Goal: Task Accomplishment & Management: Use online tool/utility

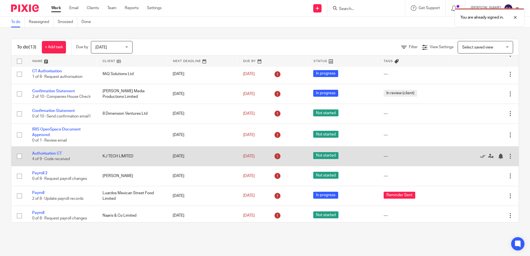
scroll to position [111, 0]
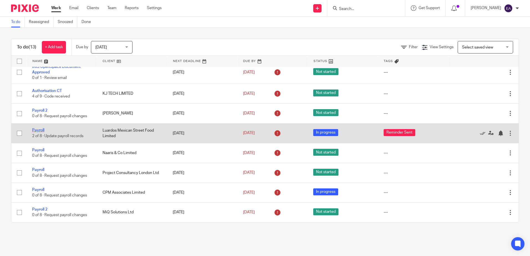
click at [40, 130] on link "Payroll" at bounding box center [38, 130] width 12 height 4
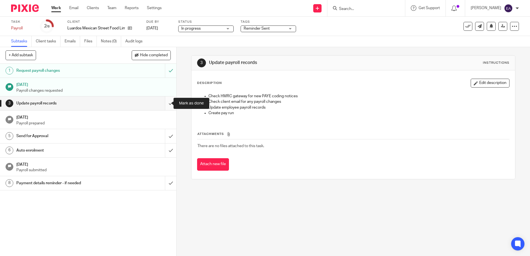
click at [168, 100] on input "submit" at bounding box center [88, 104] width 176 height 14
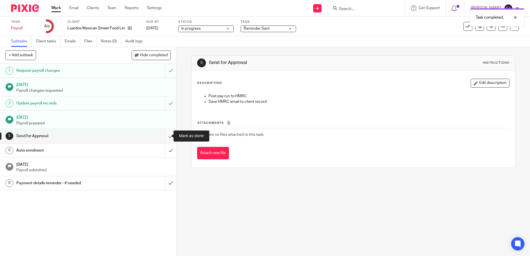
click at [167, 136] on input "submit" at bounding box center [88, 136] width 176 height 14
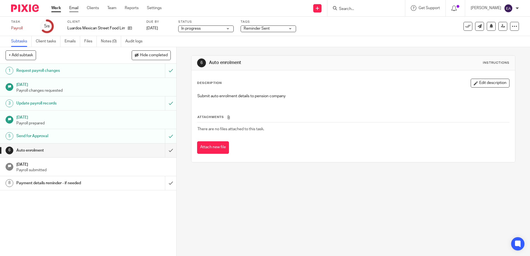
click at [75, 8] on link "Email" at bounding box center [73, 8] width 9 height 6
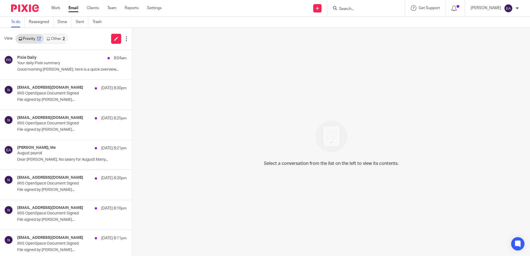
click at [52, 38] on link "Other 2" at bounding box center [56, 38] width 24 height 9
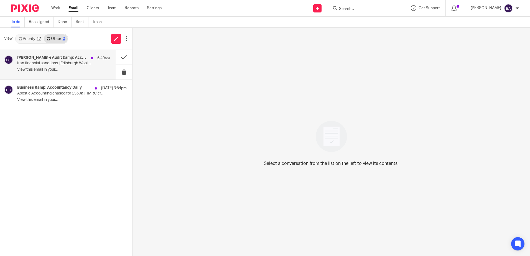
click at [50, 57] on h4 "Croner-i Audit &amp; Accounting Today" at bounding box center [52, 57] width 71 height 5
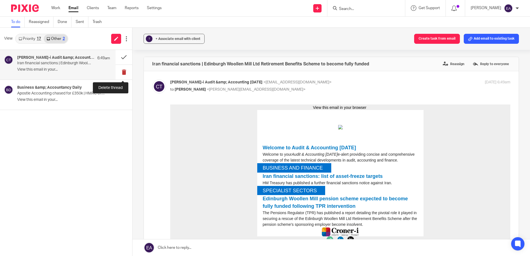
click at [122, 72] on button at bounding box center [124, 72] width 17 height 15
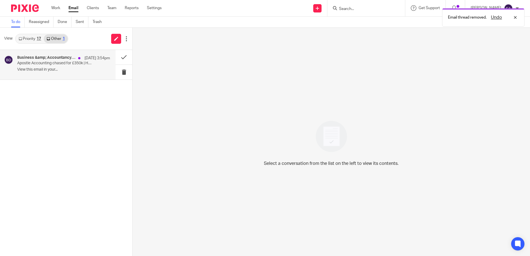
click at [52, 61] on div "Business &amp; Accountancy Daily 26 Aug 3:54pm" at bounding box center [63, 58] width 93 height 6
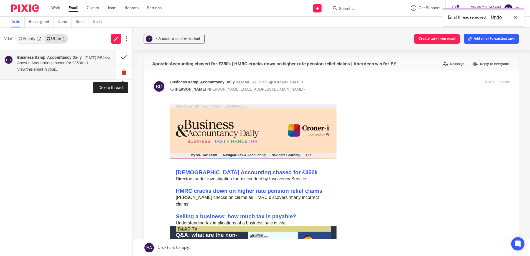
click at [122, 70] on button at bounding box center [124, 72] width 17 height 15
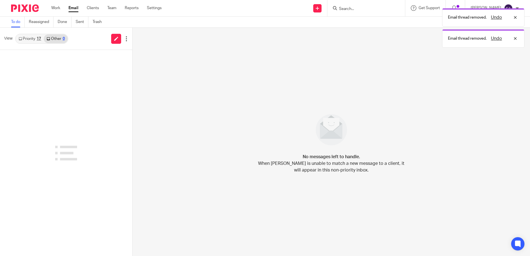
click at [27, 38] on link "Priority 17" at bounding box center [30, 38] width 28 height 9
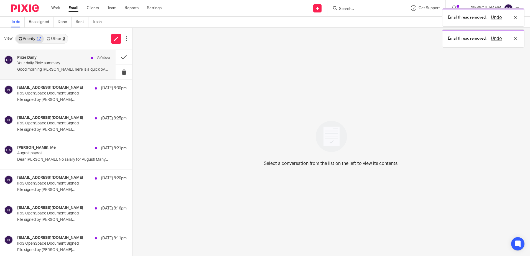
click at [70, 69] on p "Good morning Elaine, here is a quick overview..." at bounding box center [63, 69] width 93 height 5
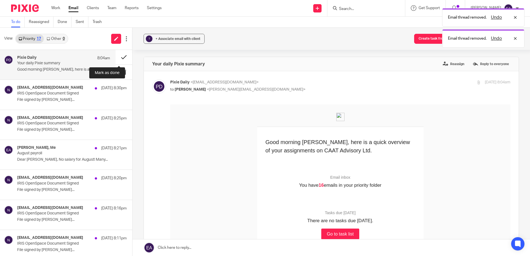
click at [118, 56] on button at bounding box center [124, 57] width 17 height 15
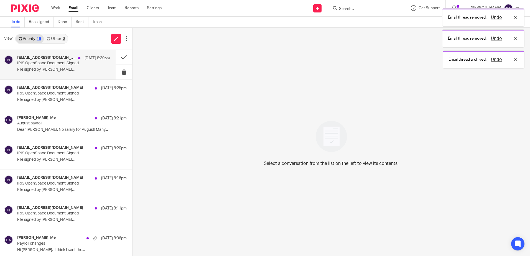
click at [40, 65] on p "IRIS OpenSpace Document Signed" at bounding box center [54, 63] width 74 height 5
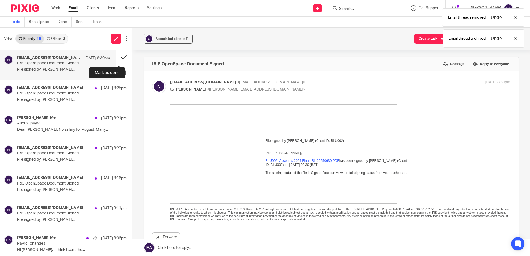
click at [118, 57] on button at bounding box center [124, 57] width 17 height 15
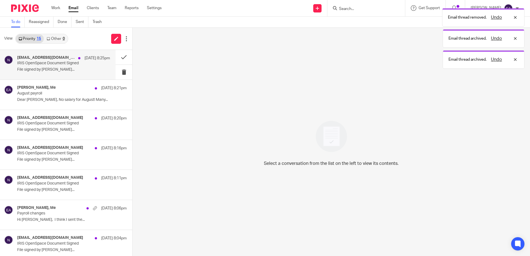
click at [37, 61] on p "IRIS OpenSpace Document Signed" at bounding box center [54, 63] width 74 height 5
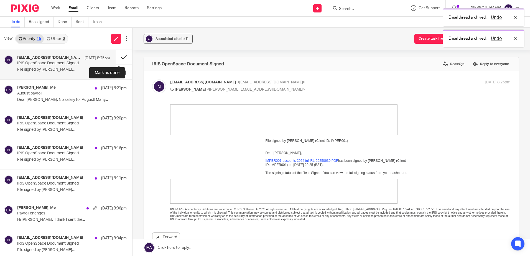
click at [120, 54] on button at bounding box center [124, 57] width 17 height 15
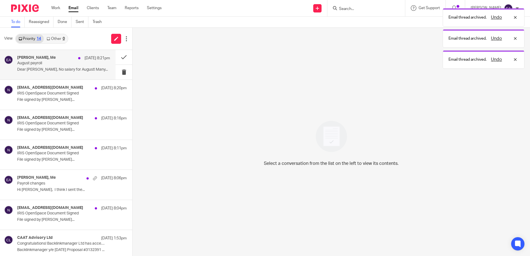
click at [33, 62] on p "August payroll" at bounding box center [54, 63] width 74 height 5
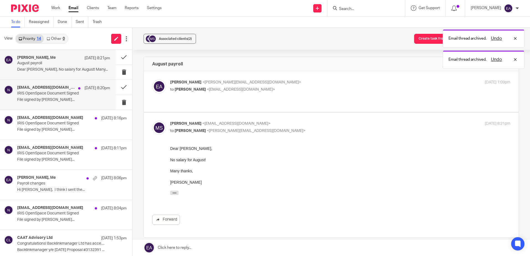
click at [56, 94] on p "IRIS OpenSpace Document Signed" at bounding box center [54, 93] width 74 height 5
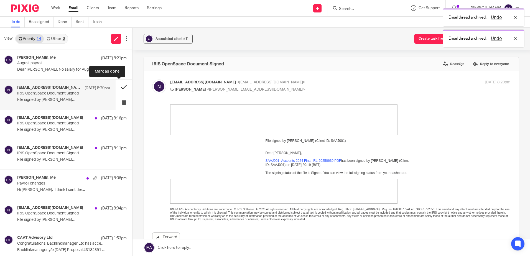
click at [117, 85] on button at bounding box center [124, 87] width 17 height 15
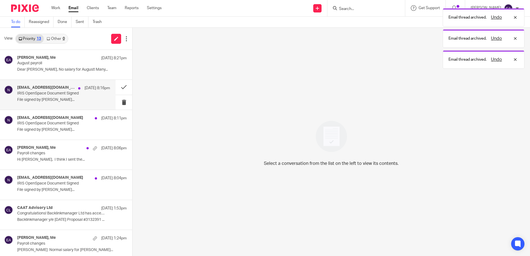
click at [24, 99] on p "File signed by Rodgie..." at bounding box center [63, 100] width 93 height 5
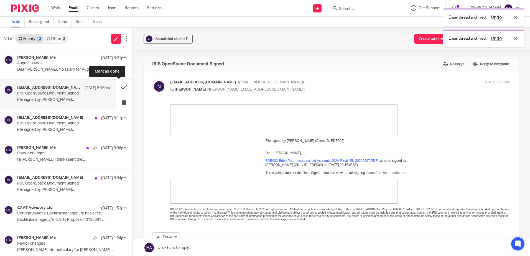
click at [120, 85] on button at bounding box center [124, 87] width 17 height 15
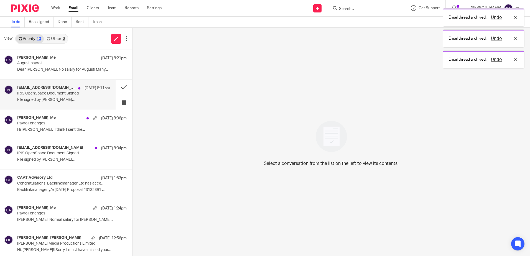
click at [27, 95] on p "IRIS OpenSpace Document Signed" at bounding box center [54, 93] width 74 height 5
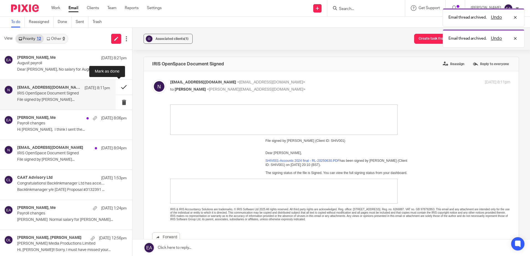
click at [118, 87] on button at bounding box center [124, 87] width 17 height 15
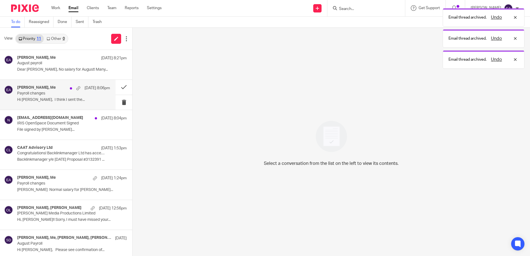
click at [44, 97] on div "Simon Luard, Me 26 Aug 8:06pm Payroll changes Hi Elaine, I think I sent the..." at bounding box center [63, 94] width 93 height 19
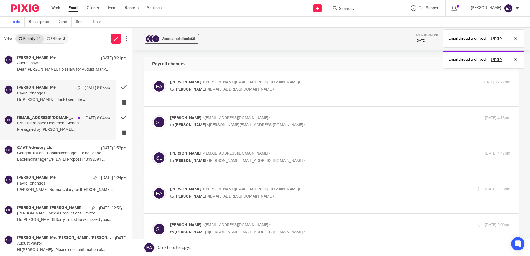
click at [36, 120] on h4 "noreply@irisopenspace.co.uk" at bounding box center [46, 118] width 58 height 5
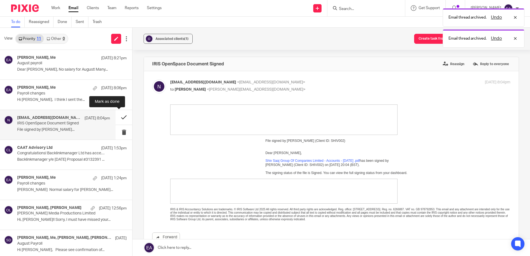
click at [116, 119] on button at bounding box center [124, 117] width 17 height 15
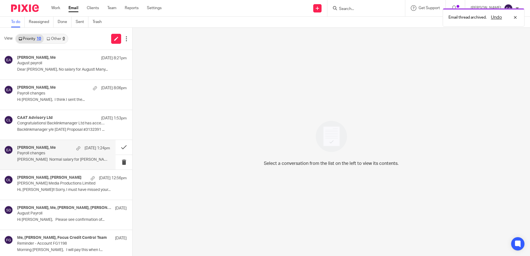
click at [60, 156] on div "Myfanwy Ronchetti, Me 26 Aug 1:24pm Payroll changes Elaine Normal salary for Ja…" at bounding box center [63, 155] width 93 height 19
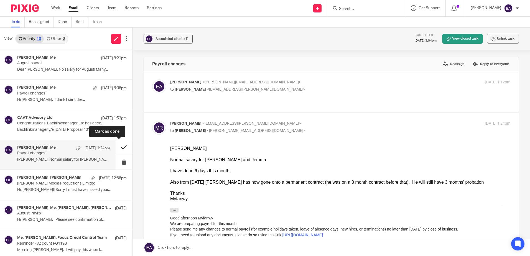
click at [120, 146] on button at bounding box center [124, 147] width 17 height 15
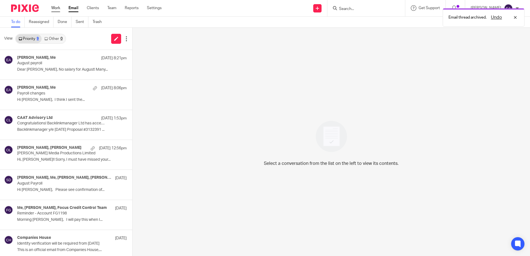
click at [54, 9] on link "Work" at bounding box center [55, 8] width 9 height 6
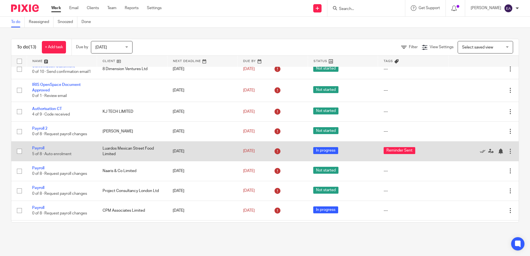
scroll to position [111, 0]
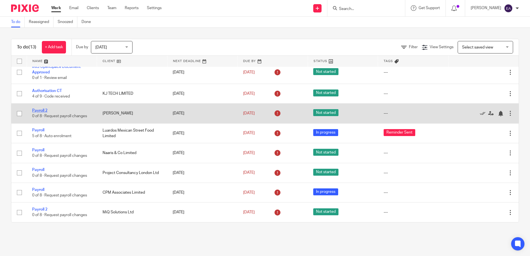
click at [41, 110] on link "Payroll 2" at bounding box center [39, 111] width 15 height 4
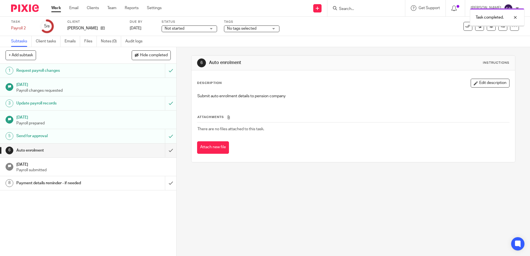
click at [165, 150] on input "submit" at bounding box center [88, 151] width 176 height 14
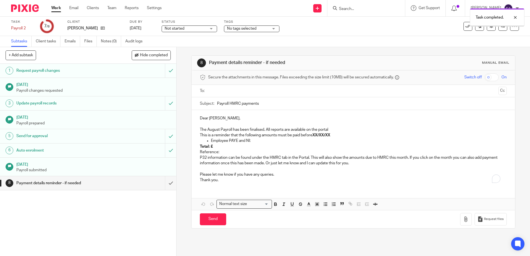
click at [164, 184] on input "submit" at bounding box center [88, 183] width 176 height 14
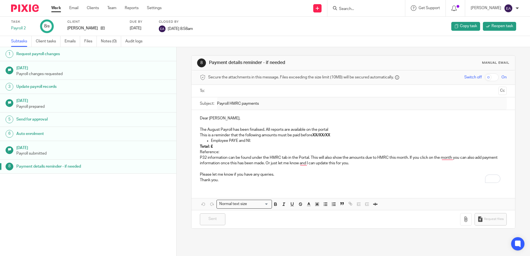
click at [57, 7] on link "Work" at bounding box center [56, 8] width 10 height 6
